Goal: Information Seeking & Learning: Learn about a topic

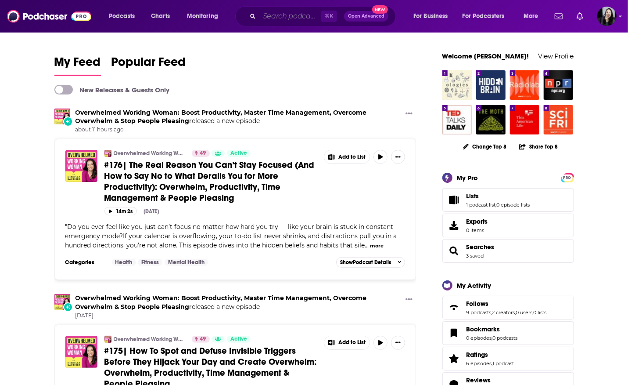
click at [260, 12] on input "Search podcasts, credits, & more..." at bounding box center [289, 16] width 61 height 14
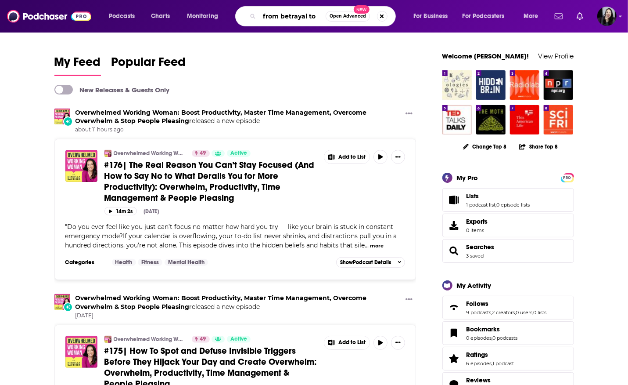
type input "from betrayal to"
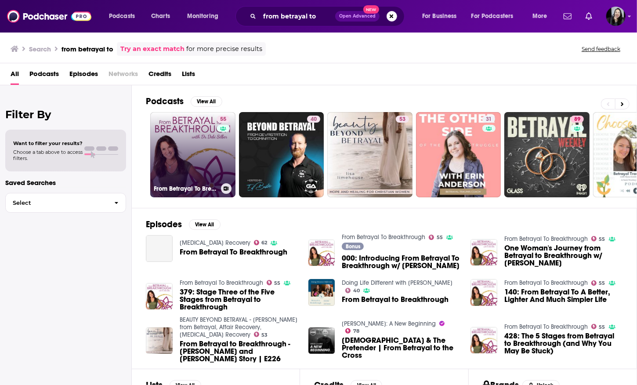
click at [174, 137] on link "55 From Betrayal To Breakthrough" at bounding box center [192, 154] width 85 height 85
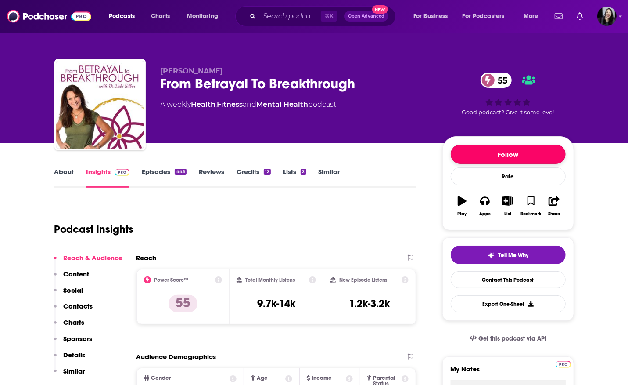
click at [470, 144] on button "Follow" at bounding box center [508, 153] width 115 height 19
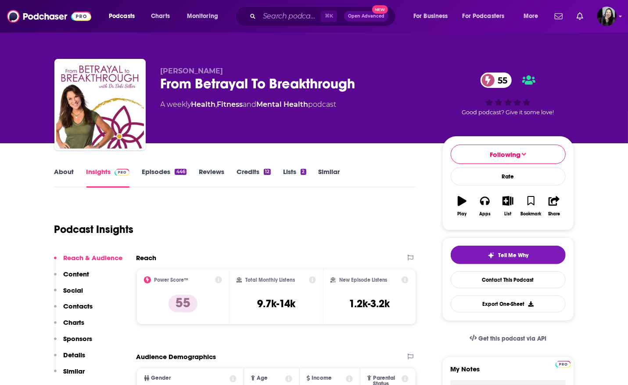
click at [177, 167] on link "Episodes 446" at bounding box center [164, 177] width 44 height 20
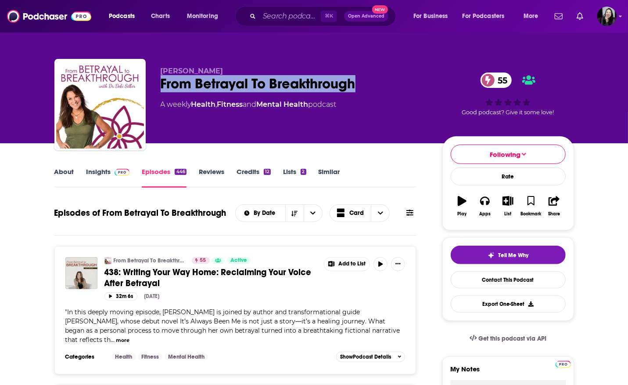
drag, startPoint x: 371, startPoint y: 82, endPoint x: 178, endPoint y: 79, distance: 192.7
click at [178, 79] on div "[PERSON_NAME] From Betrayal To Breakthrough 55 A weekly Health , Fitness and Me…" at bounding box center [314, 106] width 520 height 95
copy h2 "From Betrayal To Breakthrough"
